Goal: Task Accomplishment & Management: Use online tool/utility

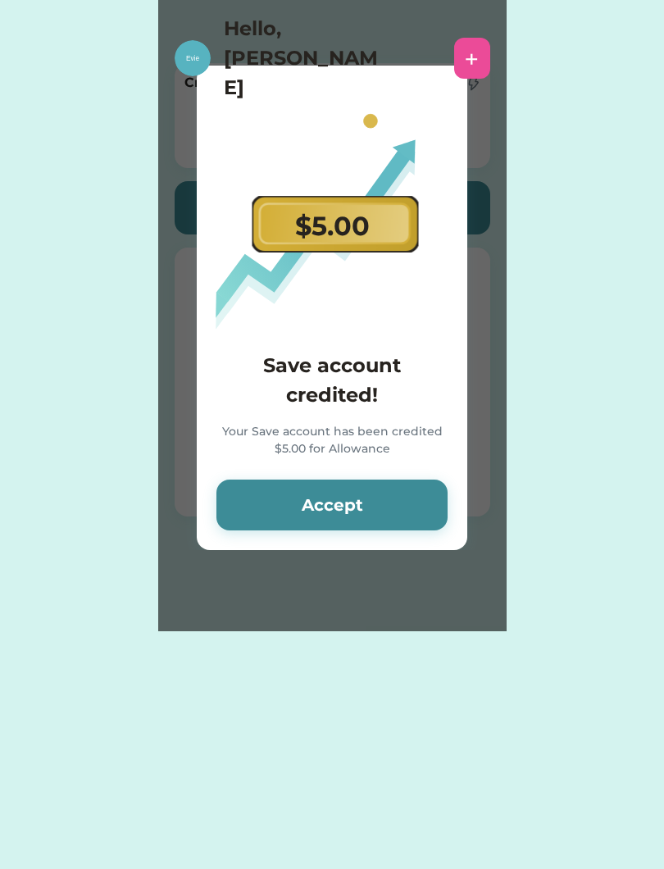
click at [400, 500] on button "Accept" at bounding box center [332, 505] width 231 height 51
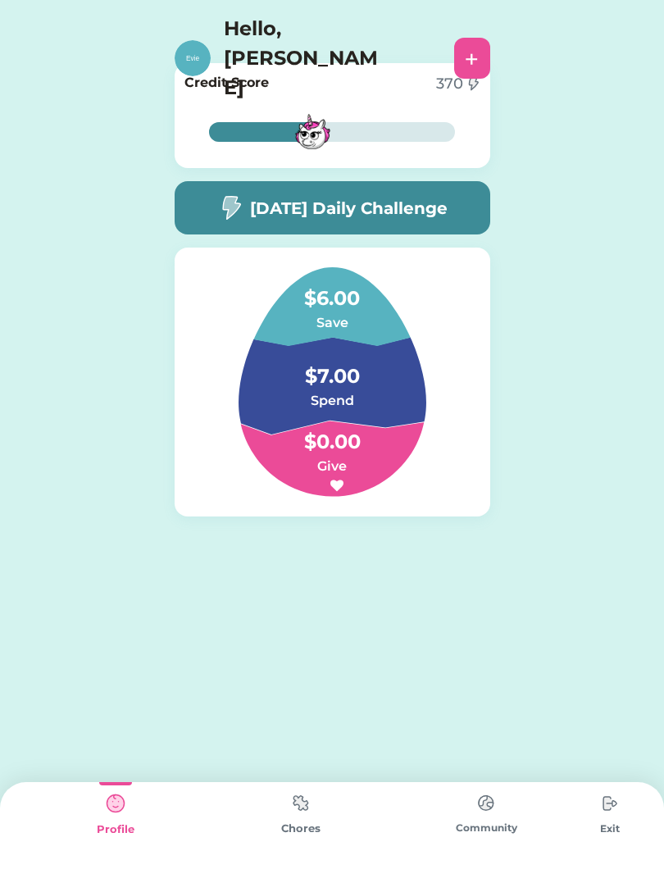
click at [417, 221] on div "[DATE] Daily Challenge" at bounding box center [333, 207] width 316 height 53
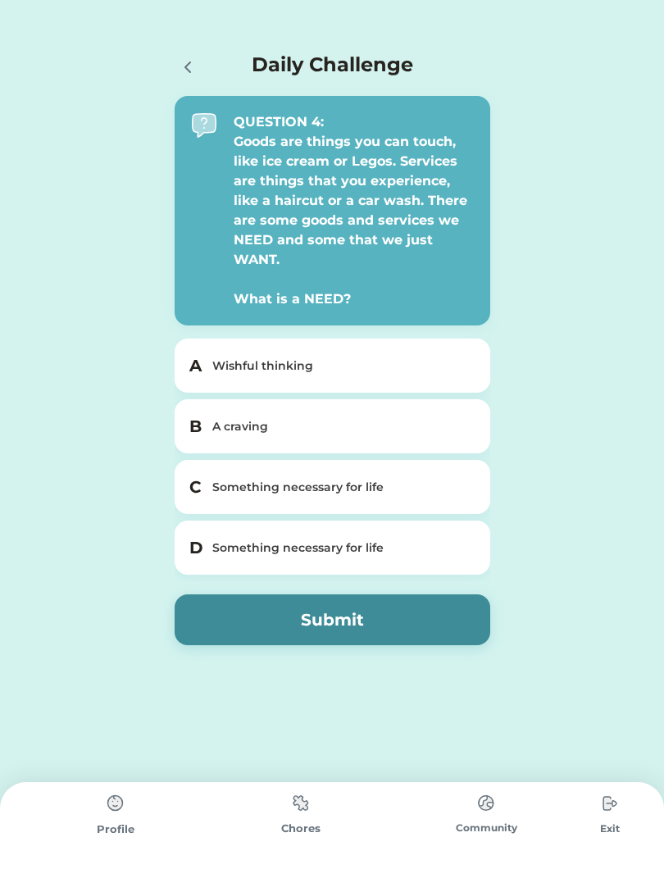
click at [475, 485] on div "C Something necessary for life" at bounding box center [333, 487] width 316 height 54
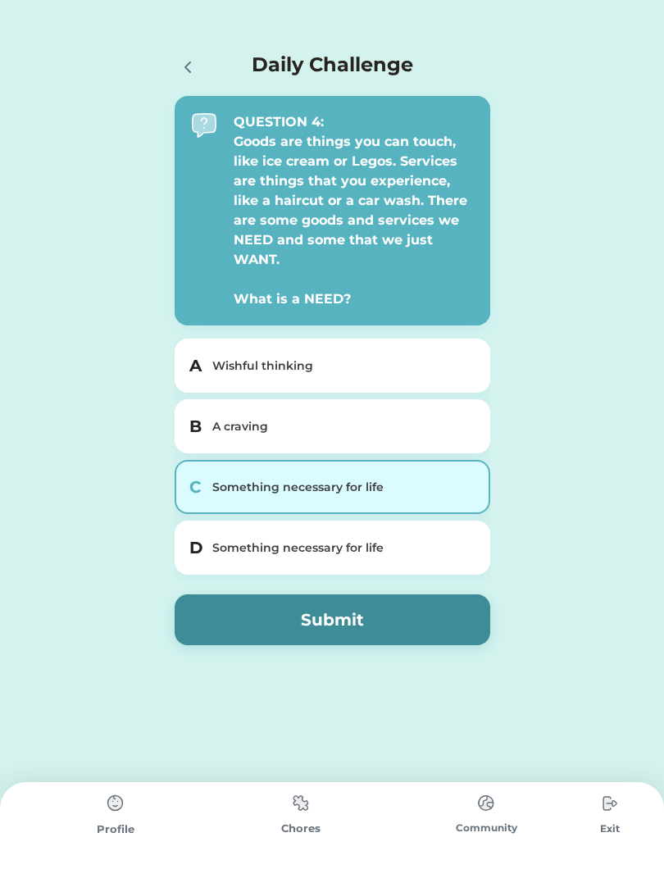
click at [471, 557] on div "D Something necessary for life" at bounding box center [333, 548] width 316 height 54
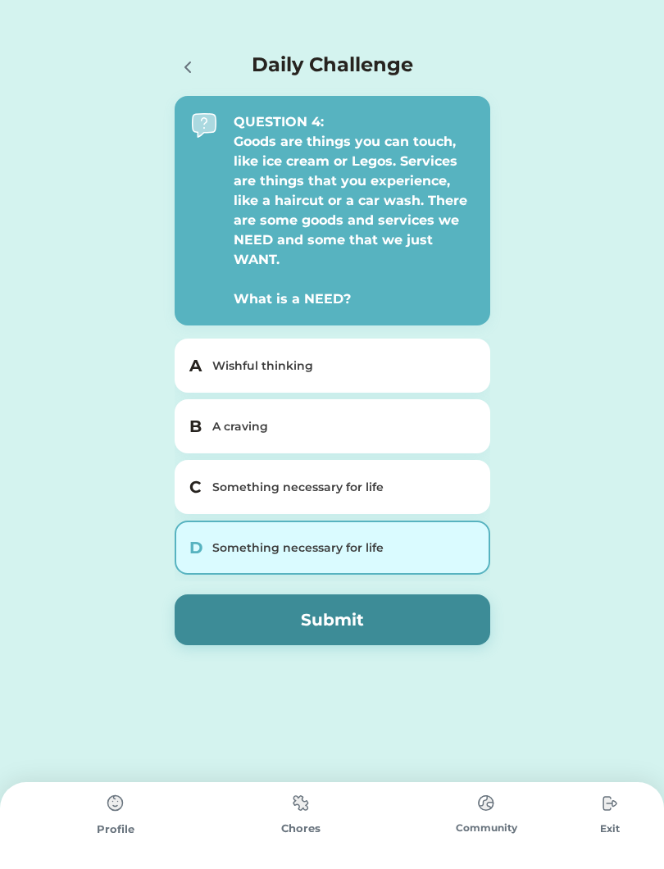
click at [449, 549] on div "Something necessary for life" at bounding box center [342, 548] width 260 height 17
click at [453, 496] on div "C Something necessary for life" at bounding box center [333, 487] width 316 height 54
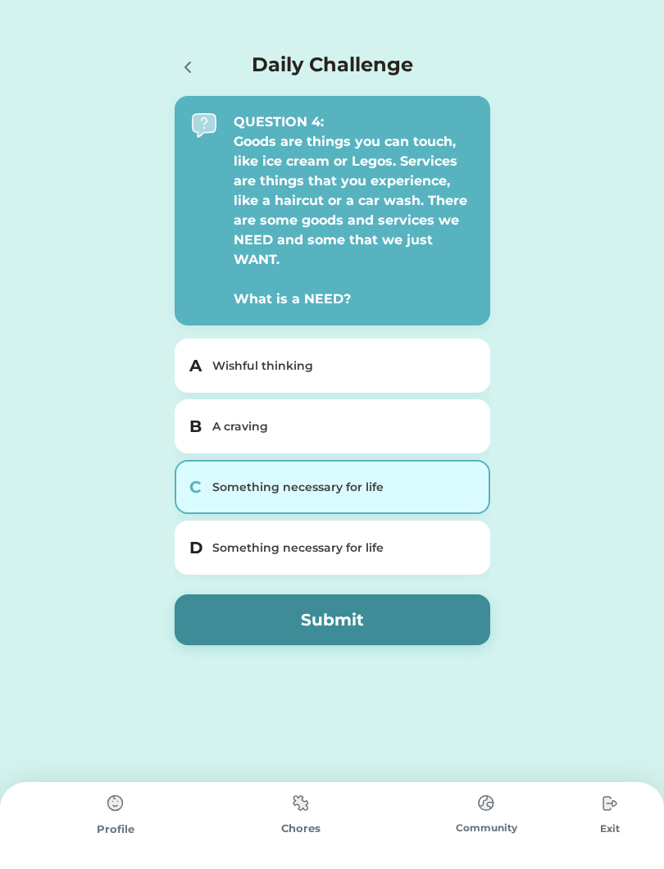
click at [372, 623] on button "Submit" at bounding box center [333, 620] width 316 height 51
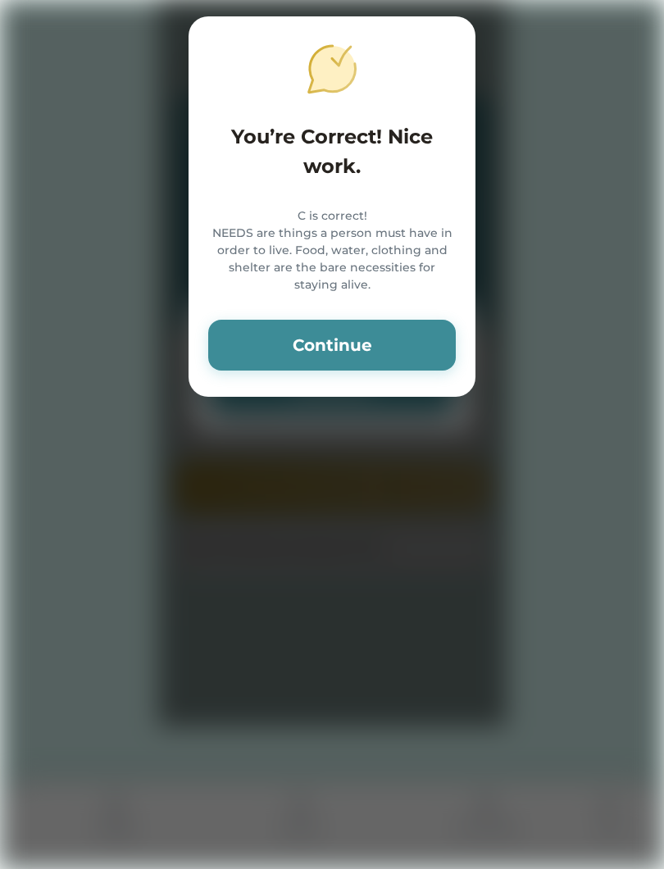
click at [421, 363] on button "Continue" at bounding box center [332, 345] width 248 height 51
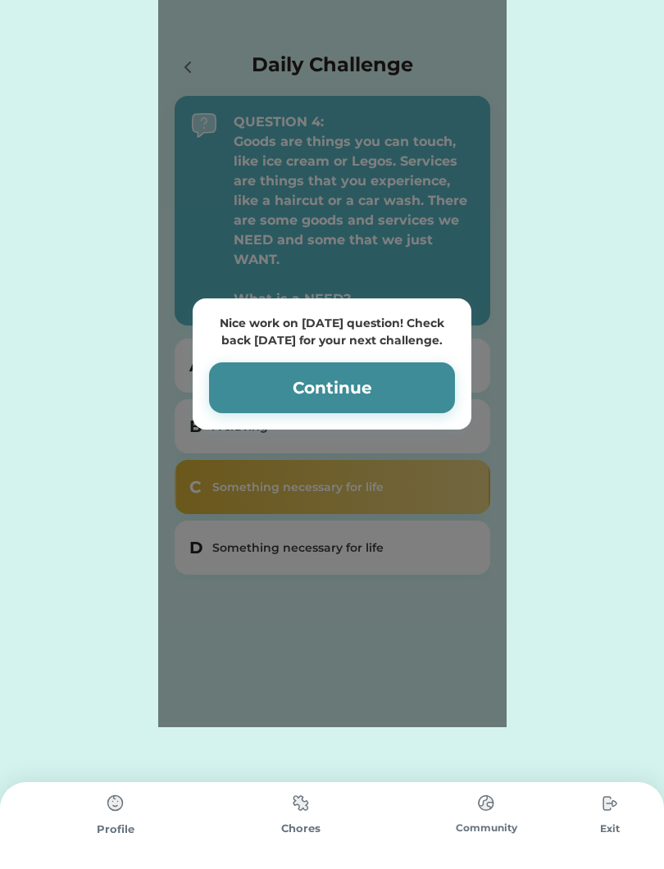
click at [436, 365] on button "Continue" at bounding box center [332, 388] width 246 height 51
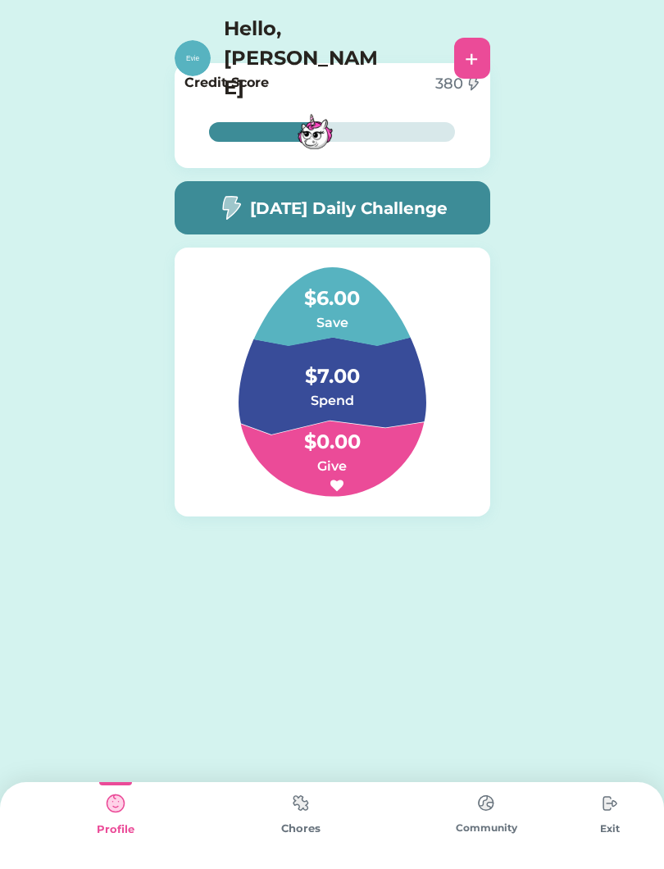
click at [327, 835] on div "Chores" at bounding box center [300, 829] width 185 height 16
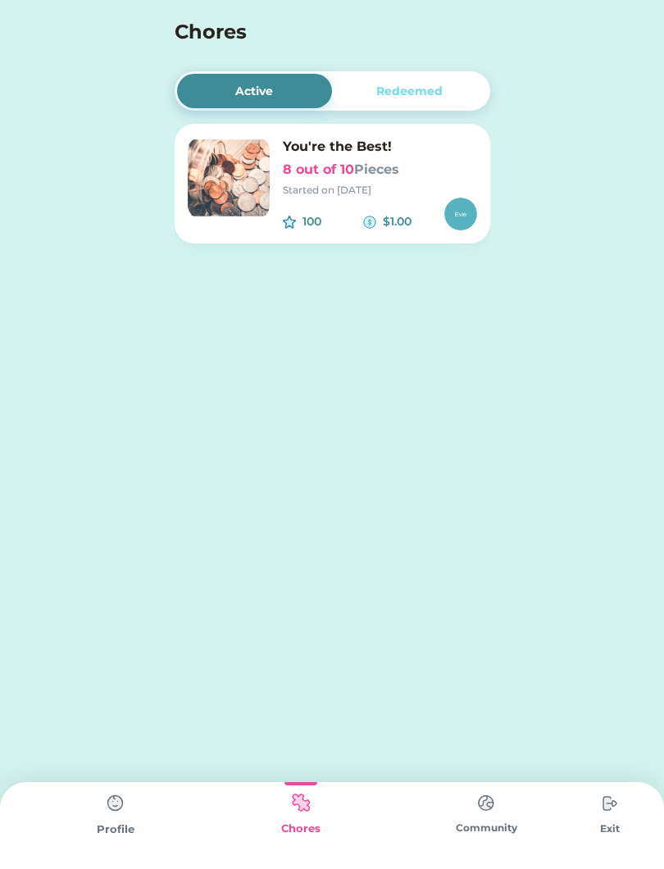
click at [431, 210] on div "100 $1.00" at bounding box center [380, 214] width 194 height 33
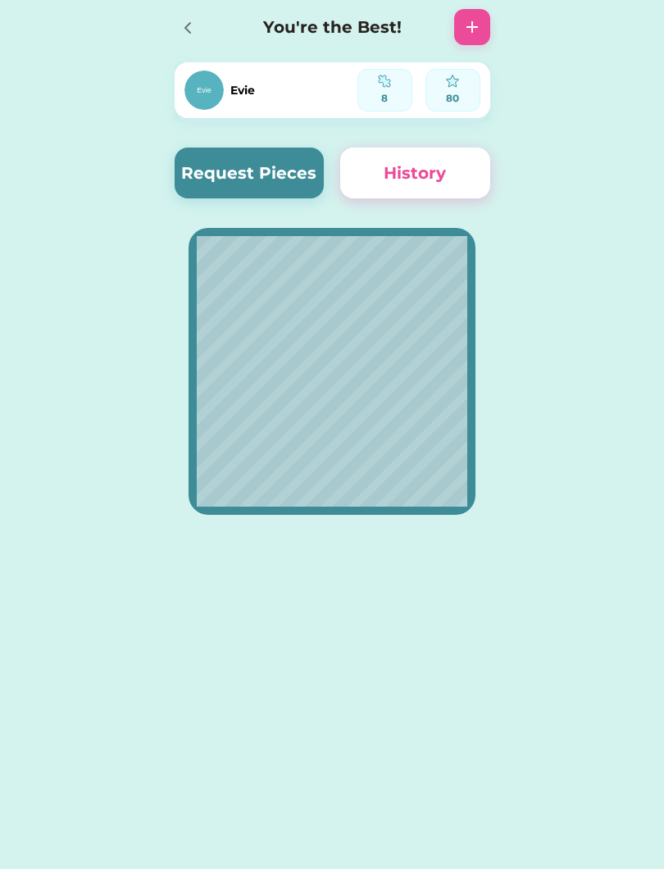
click at [251, 169] on button "Request Pieces" at bounding box center [250, 173] width 150 height 51
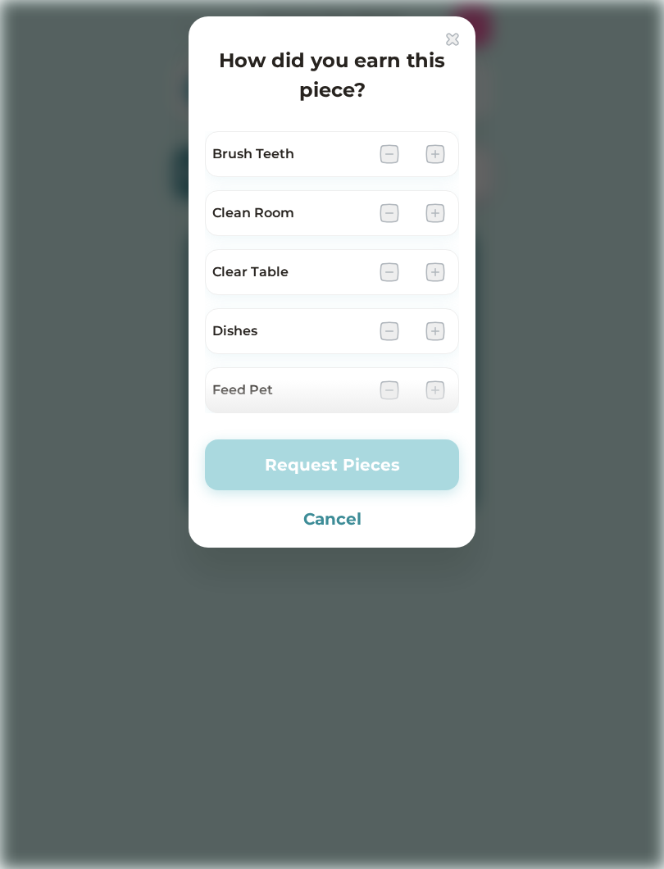
click at [115, 130] on div at bounding box center [332, 434] width 664 height 869
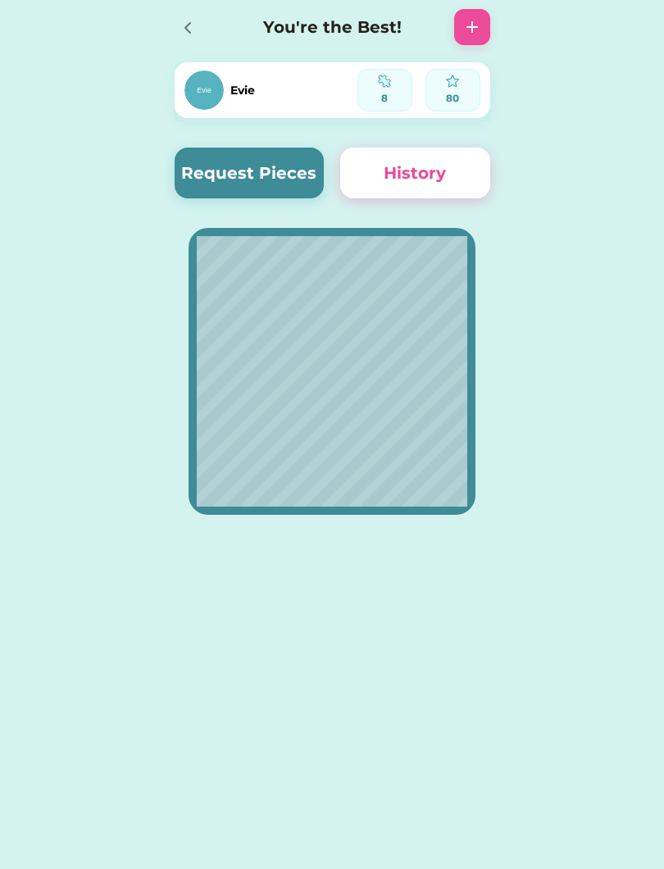
click at [208, 176] on button "Request Pieces" at bounding box center [250, 173] width 150 height 51
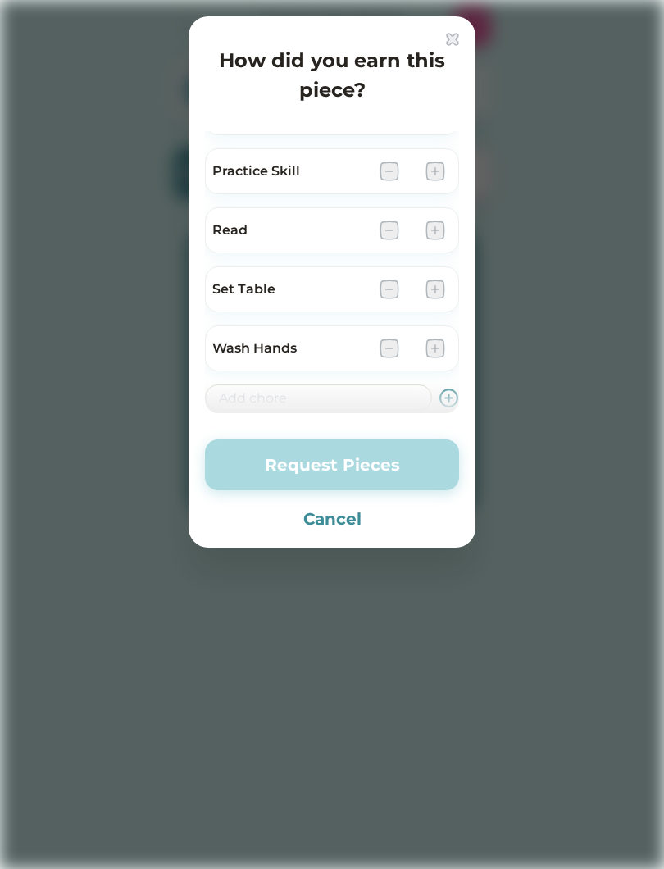
scroll to position [635, 0]
click at [443, 225] on img at bounding box center [436, 228] width 20 height 20
click at [439, 234] on img at bounding box center [436, 228] width 20 height 20
click at [456, 230] on div "Read" at bounding box center [332, 228] width 254 height 46
click at [435, 224] on img at bounding box center [436, 228] width 20 height 20
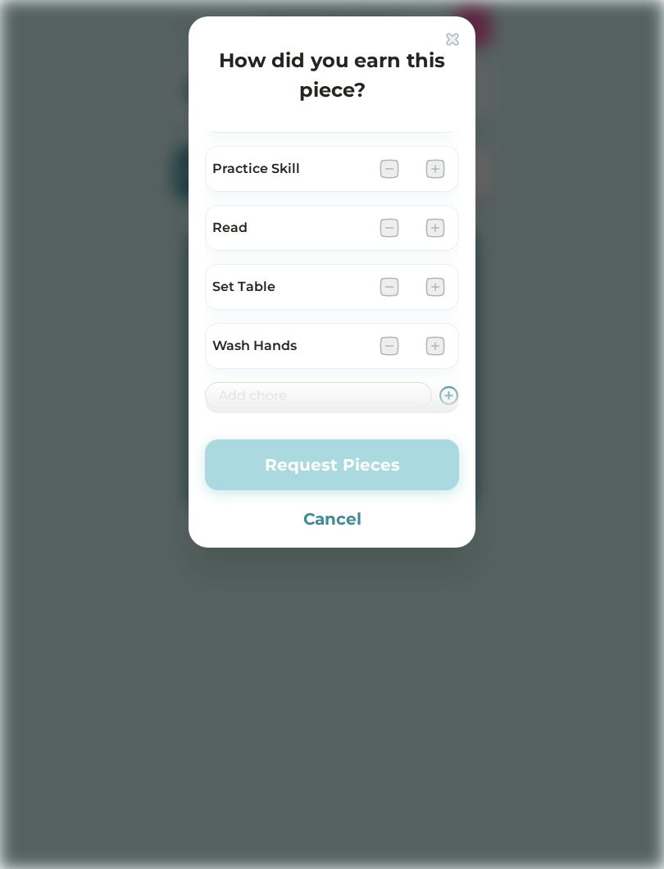
click at [439, 225] on img at bounding box center [436, 228] width 20 height 20
click at [442, 230] on img at bounding box center [436, 228] width 20 height 20
click at [444, 232] on img at bounding box center [436, 228] width 20 height 20
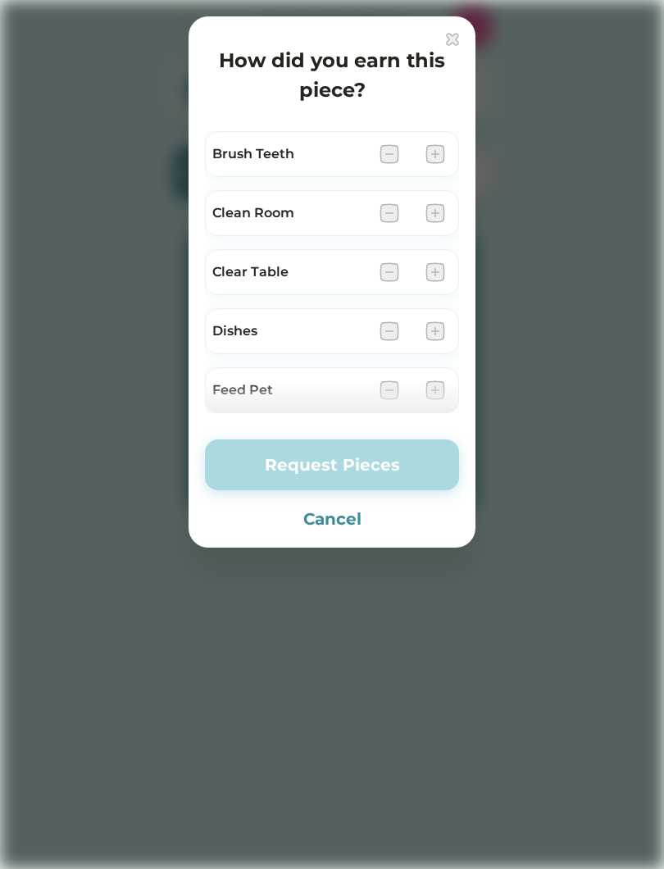
scroll to position [0, 0]
click at [442, 273] on img at bounding box center [436, 272] width 20 height 20
click at [444, 273] on img at bounding box center [436, 272] width 20 height 20
click at [436, 276] on img at bounding box center [436, 272] width 20 height 20
click at [436, 269] on img at bounding box center [436, 272] width 20 height 20
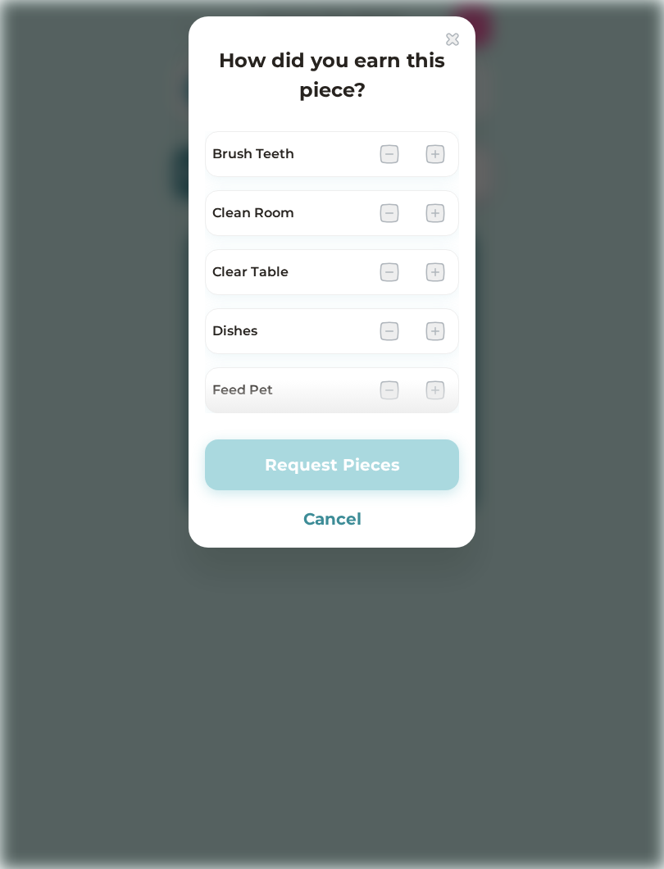
click at [436, 274] on img at bounding box center [436, 272] width 20 height 20
click at [440, 277] on img at bounding box center [436, 272] width 20 height 20
click at [443, 267] on img at bounding box center [436, 272] width 20 height 20
click at [380, 288] on div "Clear Table" at bounding box center [332, 272] width 254 height 46
click at [459, 32] on div "How did you earn this piece? Brush Teeth Clean Room Clear Table Dishes Feed Pet…" at bounding box center [332, 282] width 287 height 532
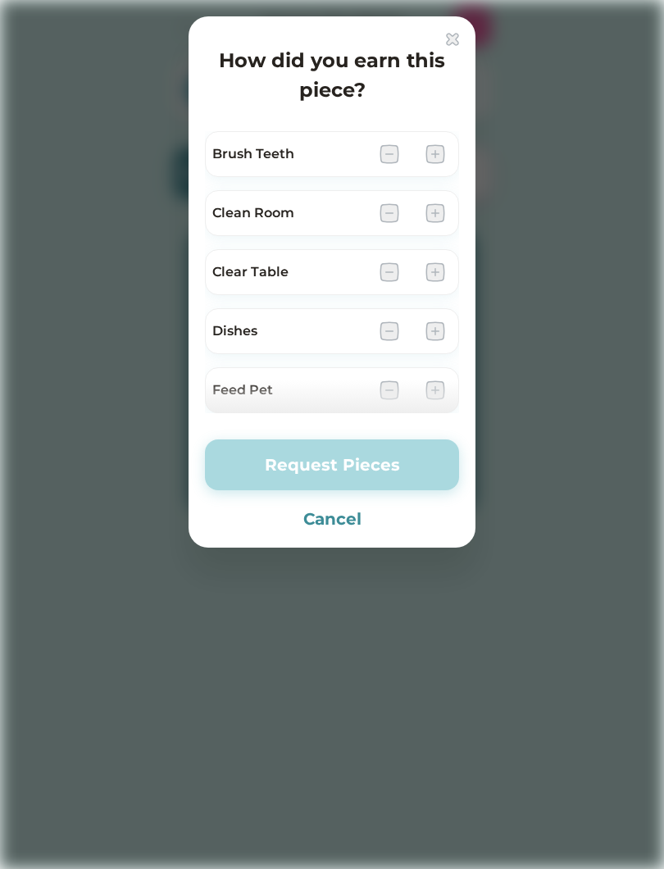
click at [454, 41] on img at bounding box center [452, 39] width 13 height 13
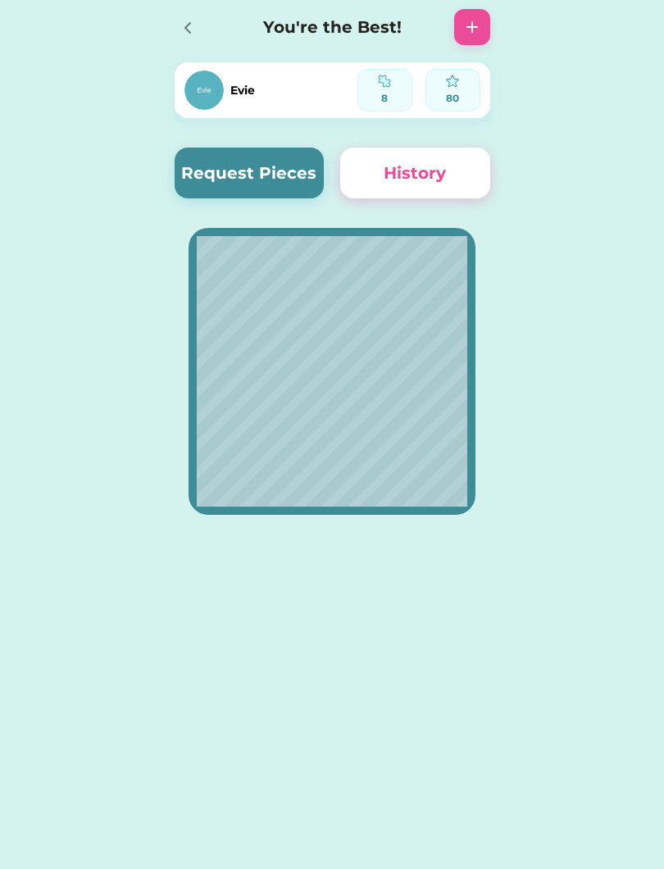
click at [469, 166] on button "History" at bounding box center [415, 173] width 150 height 51
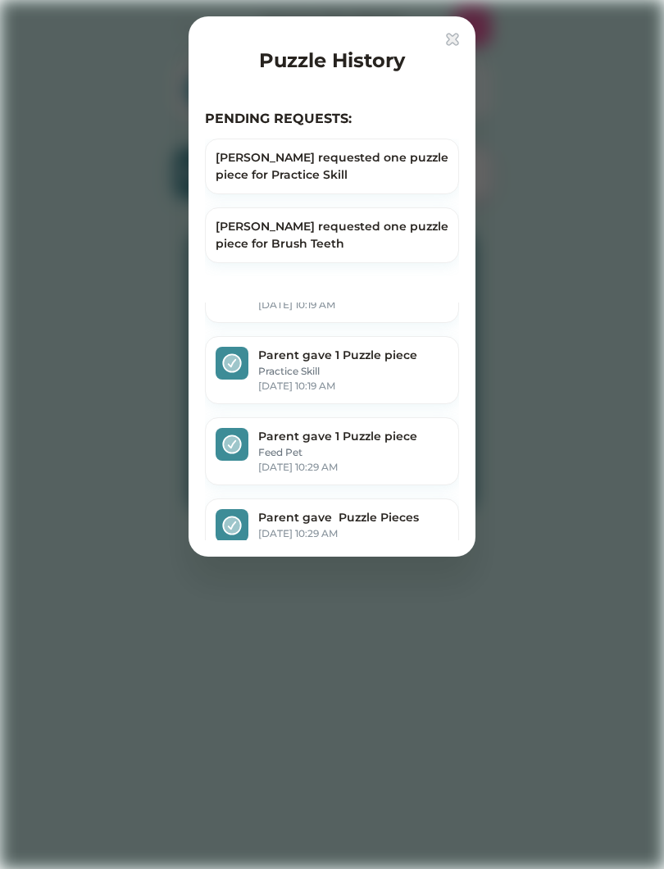
scroll to position [679, 0]
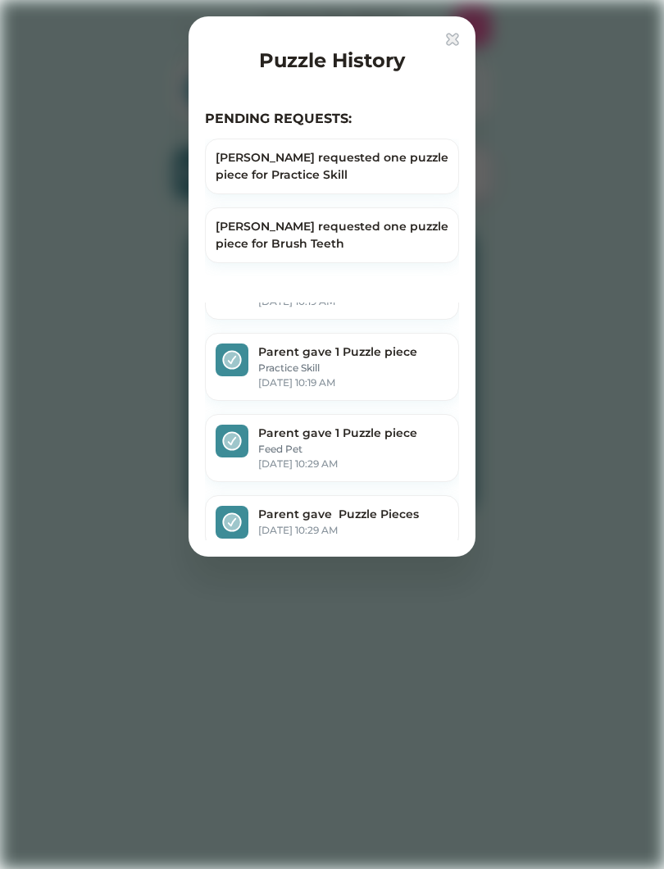
click at [622, 98] on div at bounding box center [332, 434] width 664 height 869
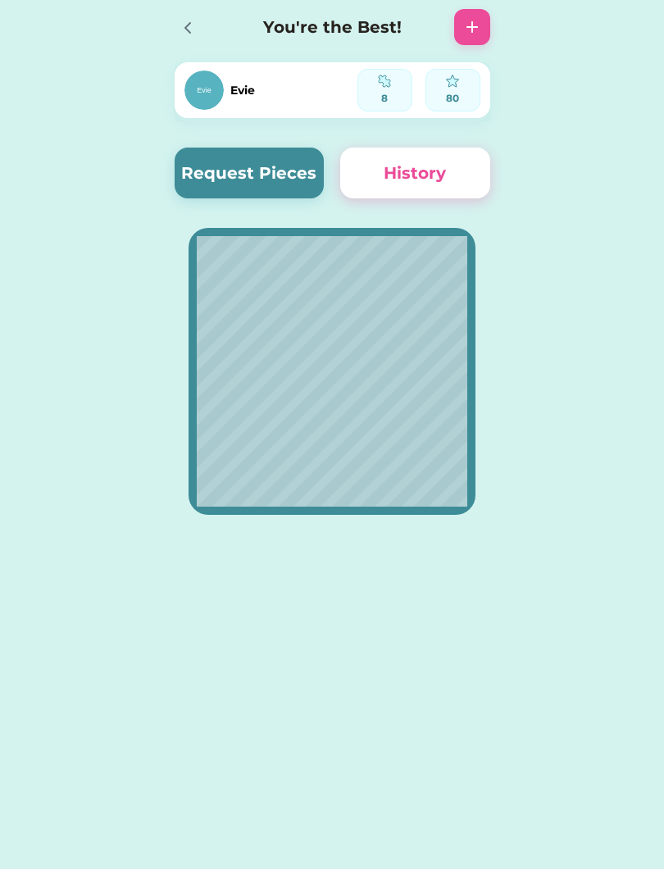
click at [481, 27] on img at bounding box center [473, 27] width 20 height 20
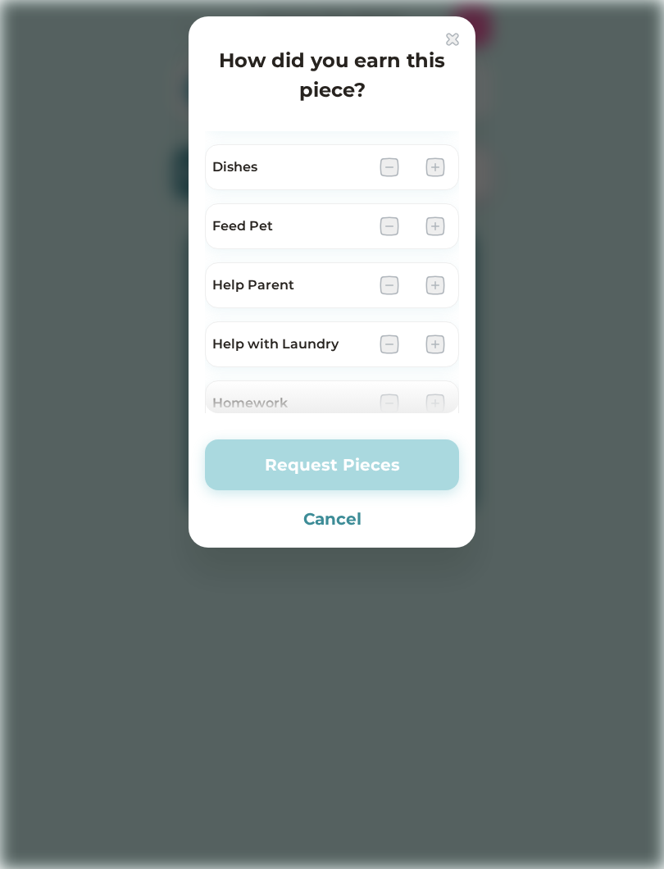
scroll to position [175, 0]
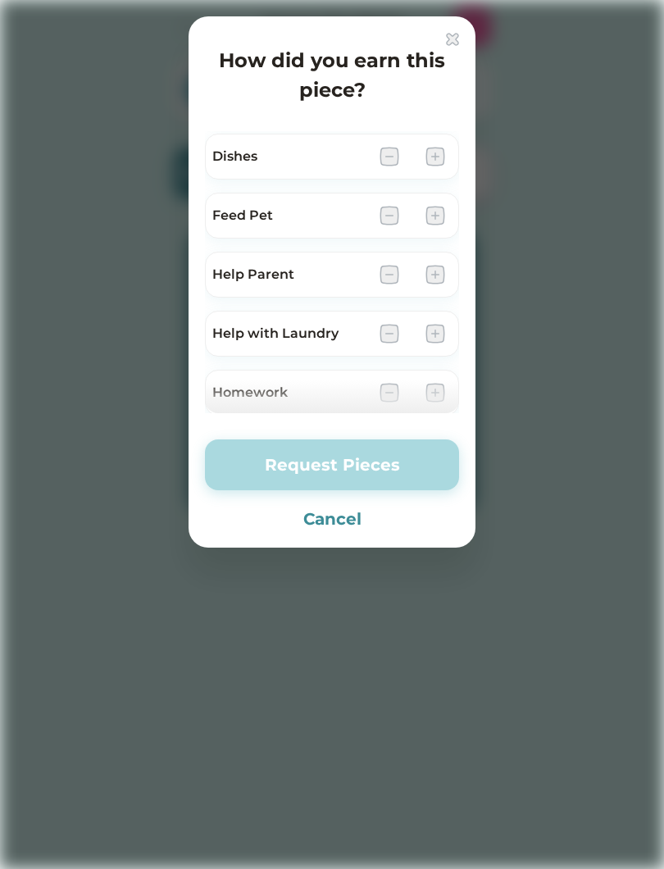
click at [371, 514] on button "Cancel" at bounding box center [332, 519] width 254 height 25
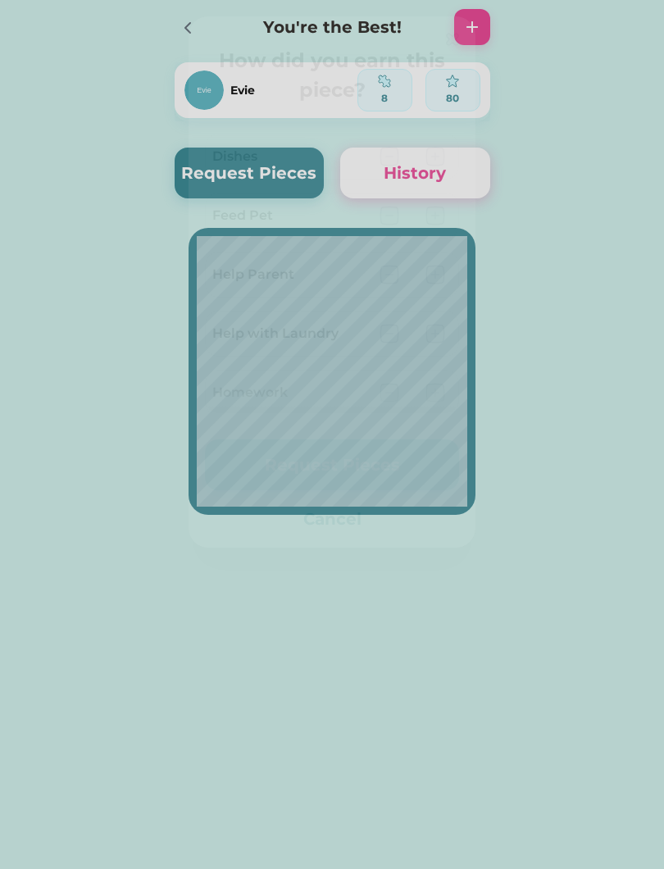
click at [348, 522] on button "Cancel" at bounding box center [332, 519] width 254 height 25
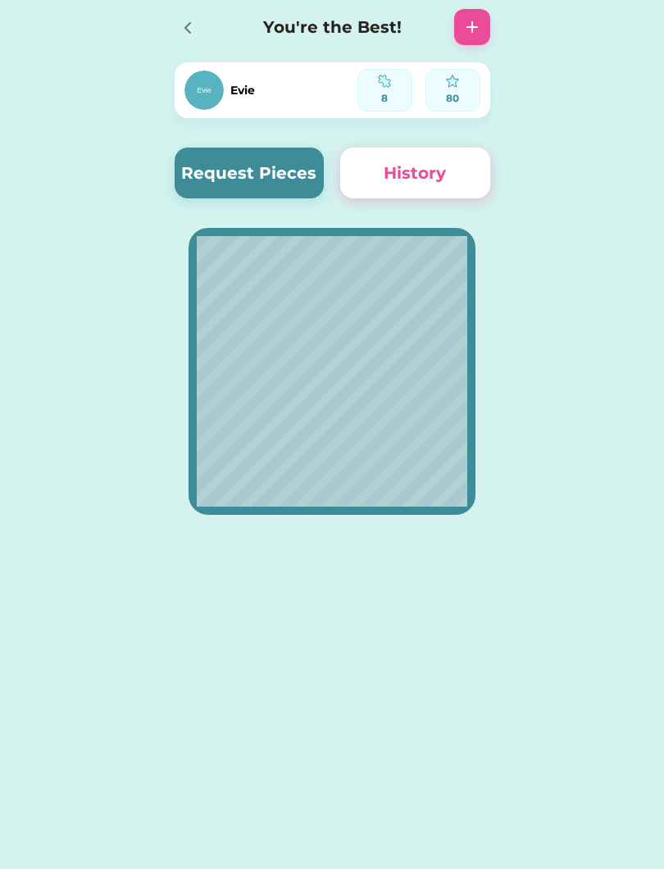
click at [195, 30] on icon at bounding box center [188, 28] width 20 height 20
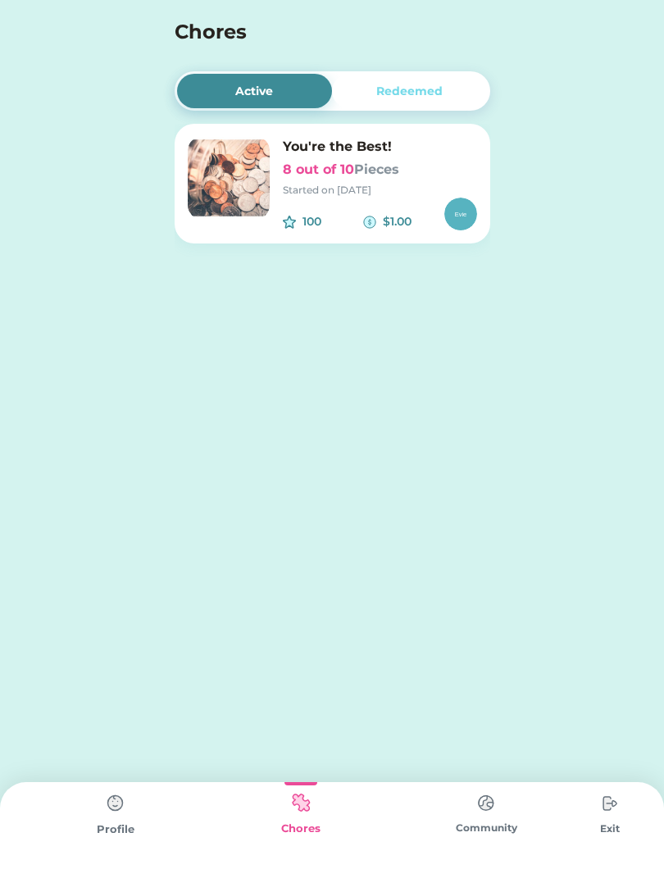
click at [495, 804] on img at bounding box center [486, 803] width 33 height 32
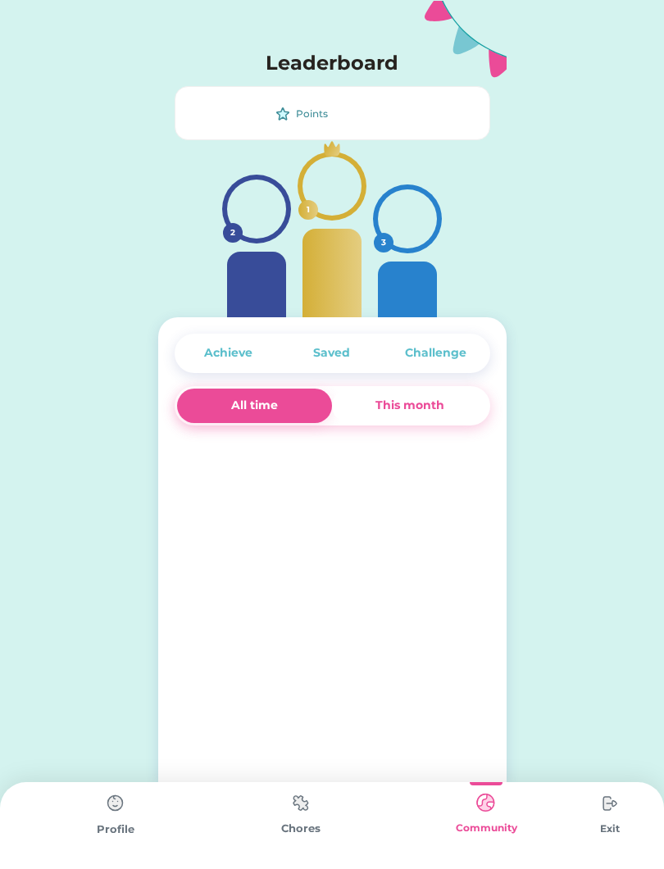
click at [513, 801] on div "Community" at bounding box center [486, 826] width 185 height 87
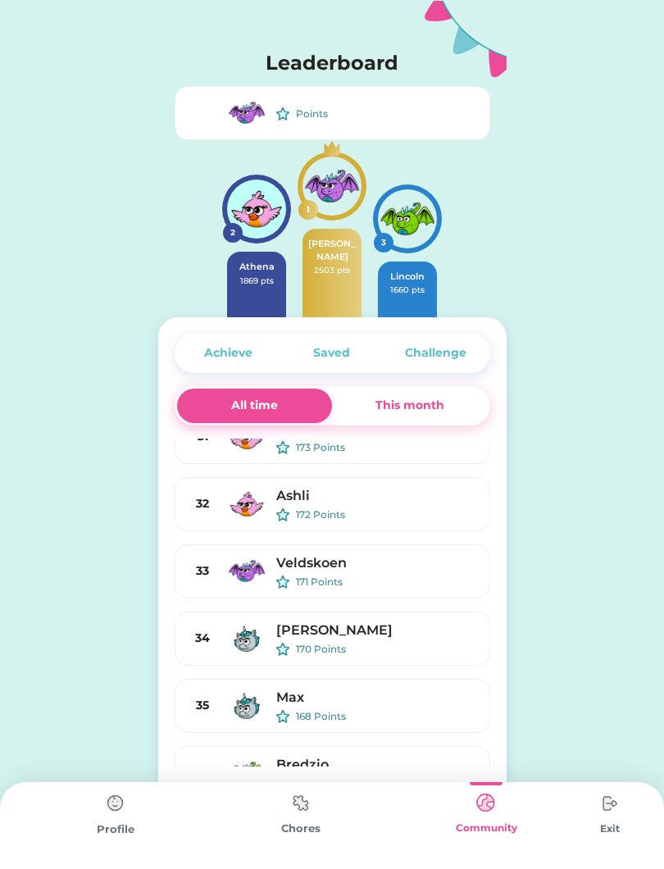
scroll to position [1839, 0]
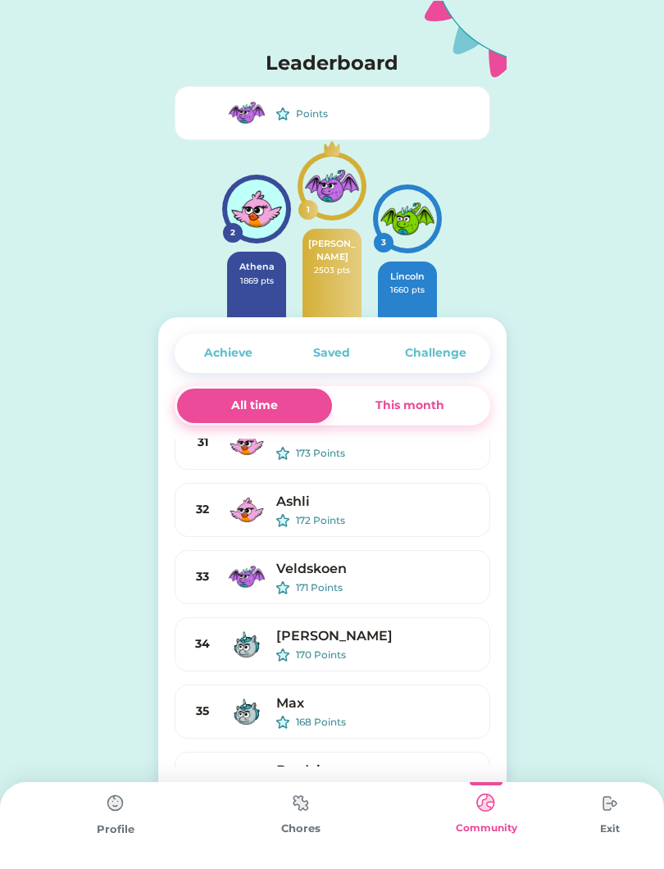
click at [303, 830] on div "Chores" at bounding box center [300, 829] width 185 height 16
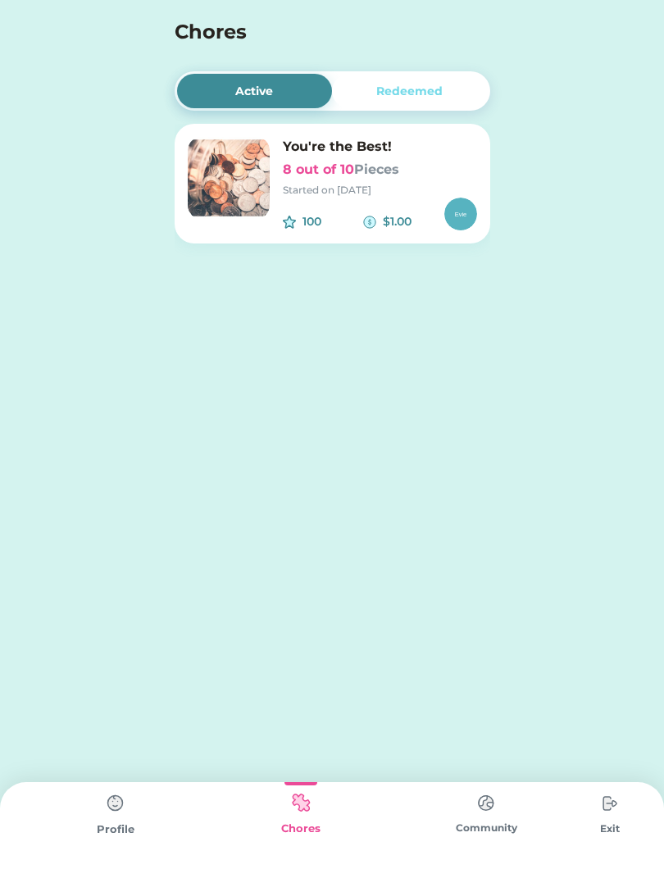
click at [107, 810] on img at bounding box center [115, 803] width 33 height 33
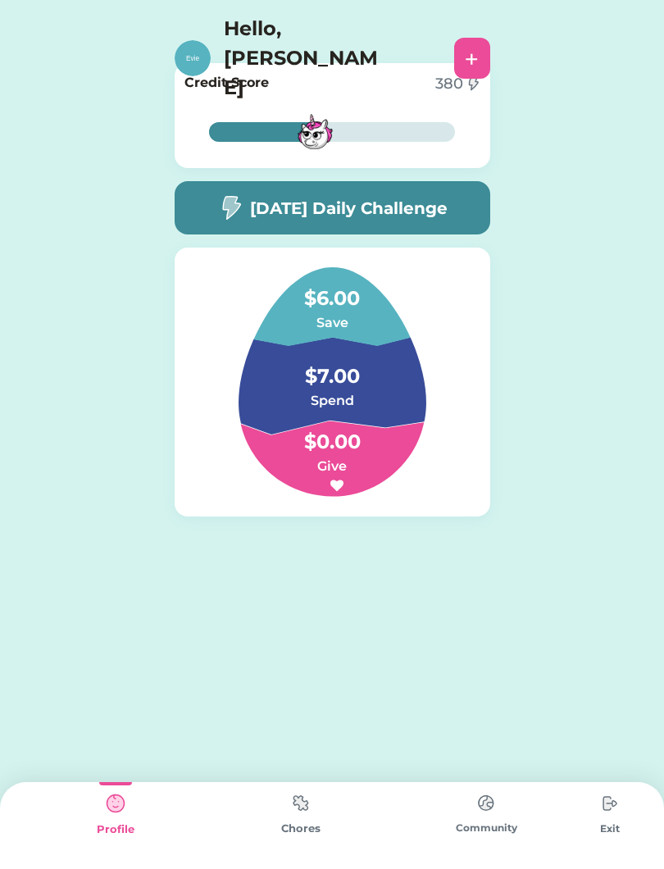
click at [474, 46] on div "+" at bounding box center [472, 58] width 14 height 25
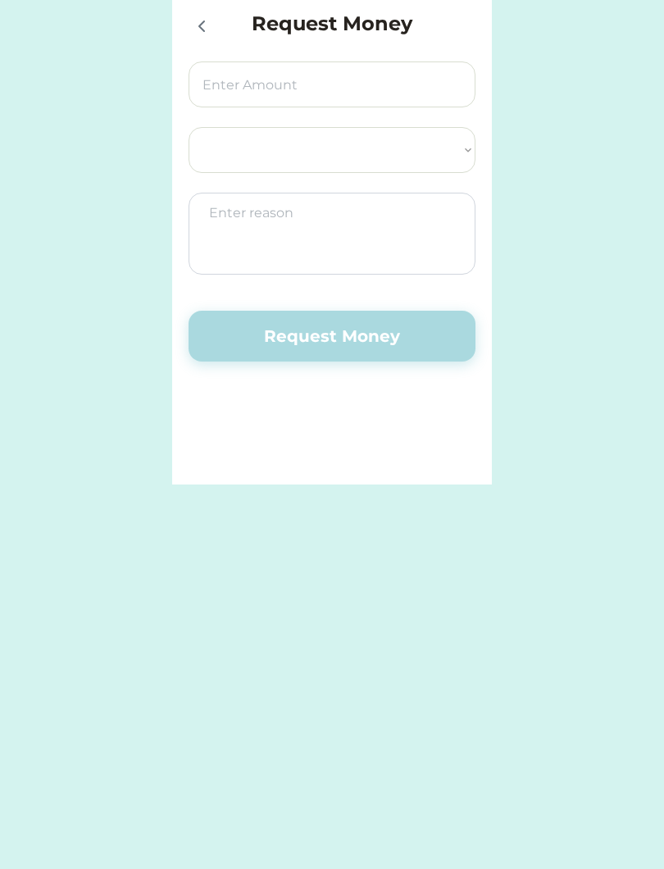
select select ""PLACEHOLDER_1427118222253""
click at [189, 11] on div at bounding box center [205, 25] width 33 height 33
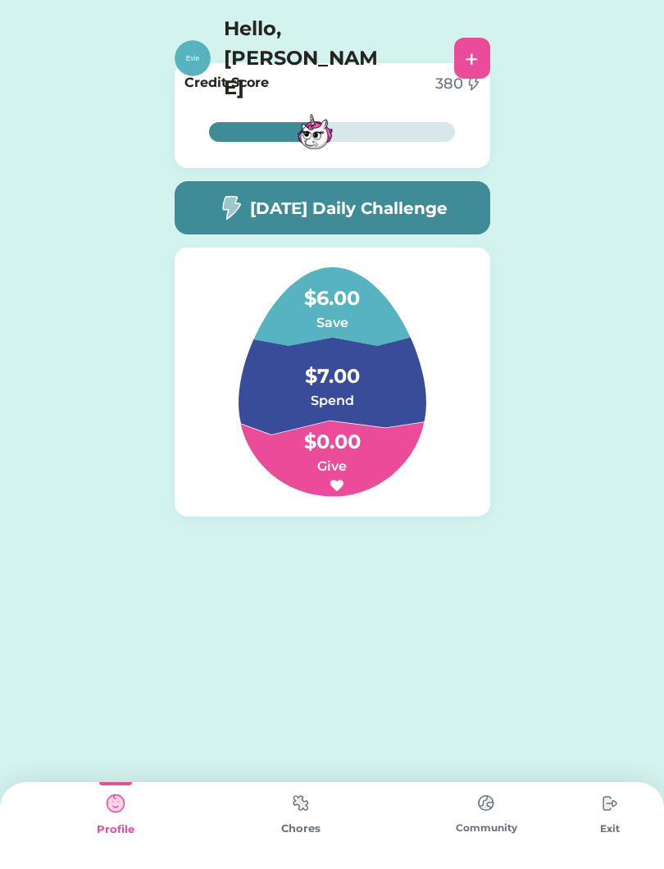
click at [614, 815] on img at bounding box center [610, 803] width 33 height 33
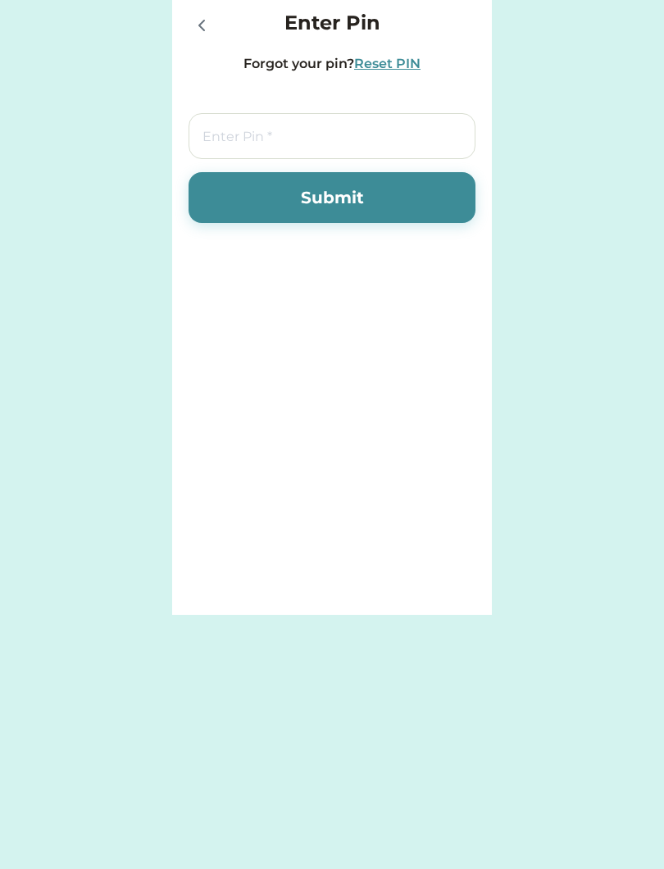
click at [599, 805] on div "Request Money Select Account Cooperative Credit Union Save Give Spend Request M…" at bounding box center [332, 434] width 664 height 869
click at [198, 17] on icon at bounding box center [202, 26] width 20 height 20
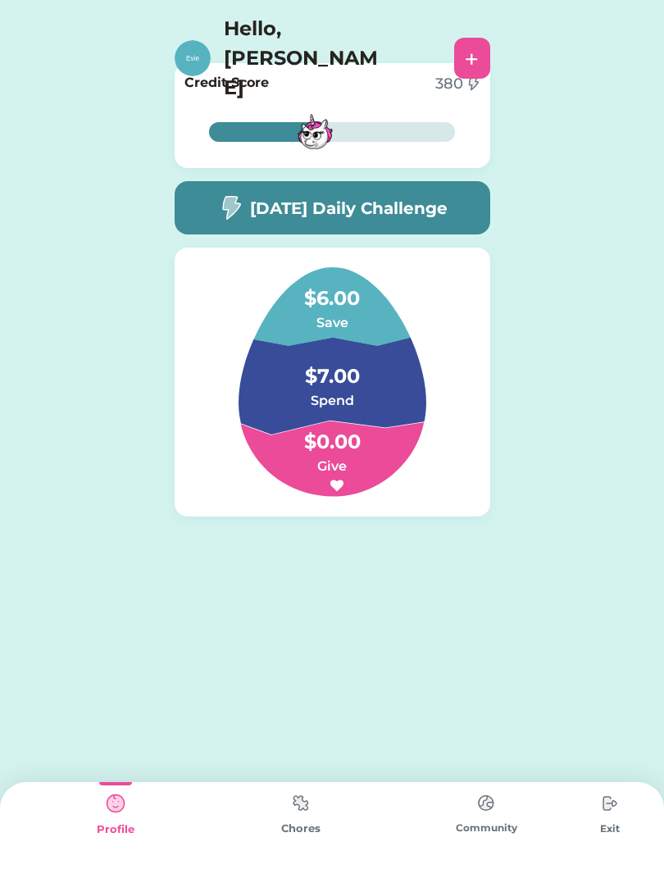
click at [297, 765] on div "45% 45% Credit Score 380 45% 45% [DATE] Daily Challenge $6.00 Save $7.00 Spend …" at bounding box center [332, 434] width 664 height 869
click at [311, 810] on img at bounding box center [301, 803] width 33 height 32
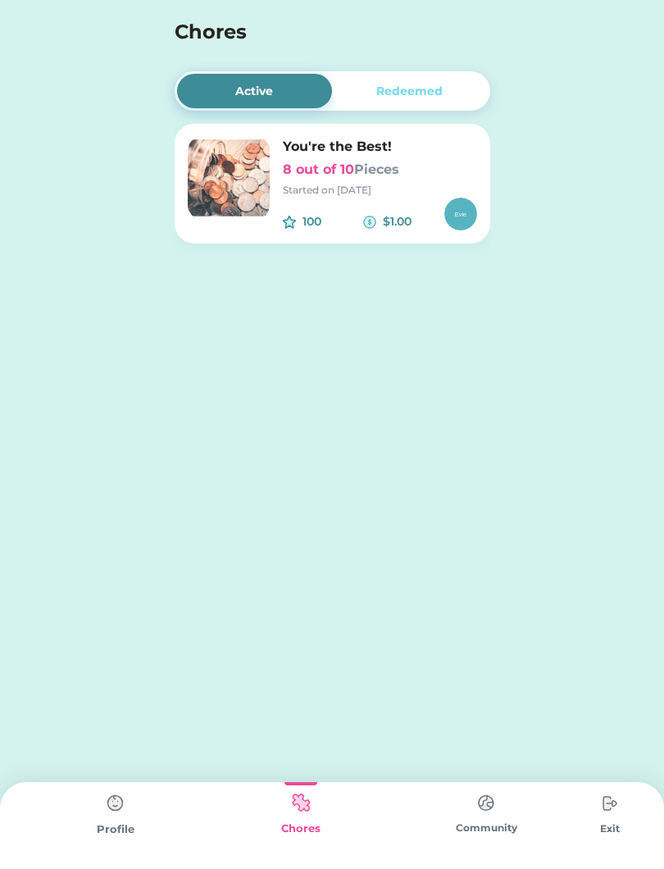
click at [410, 74] on div "Redeemed" at bounding box center [410, 91] width 156 height 34
